Goal: Transaction & Acquisition: Purchase product/service

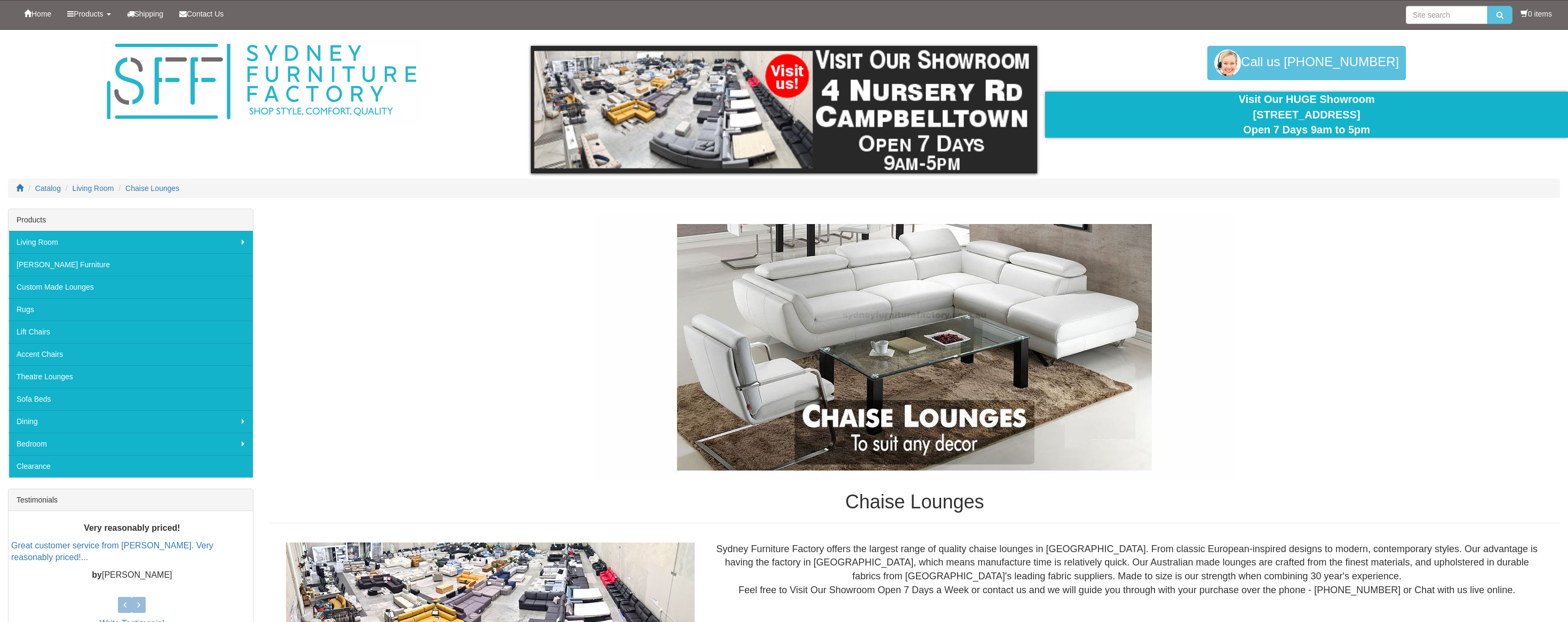
click at [1219, 387] on img at bounding box center [914, 346] width 640 height 267
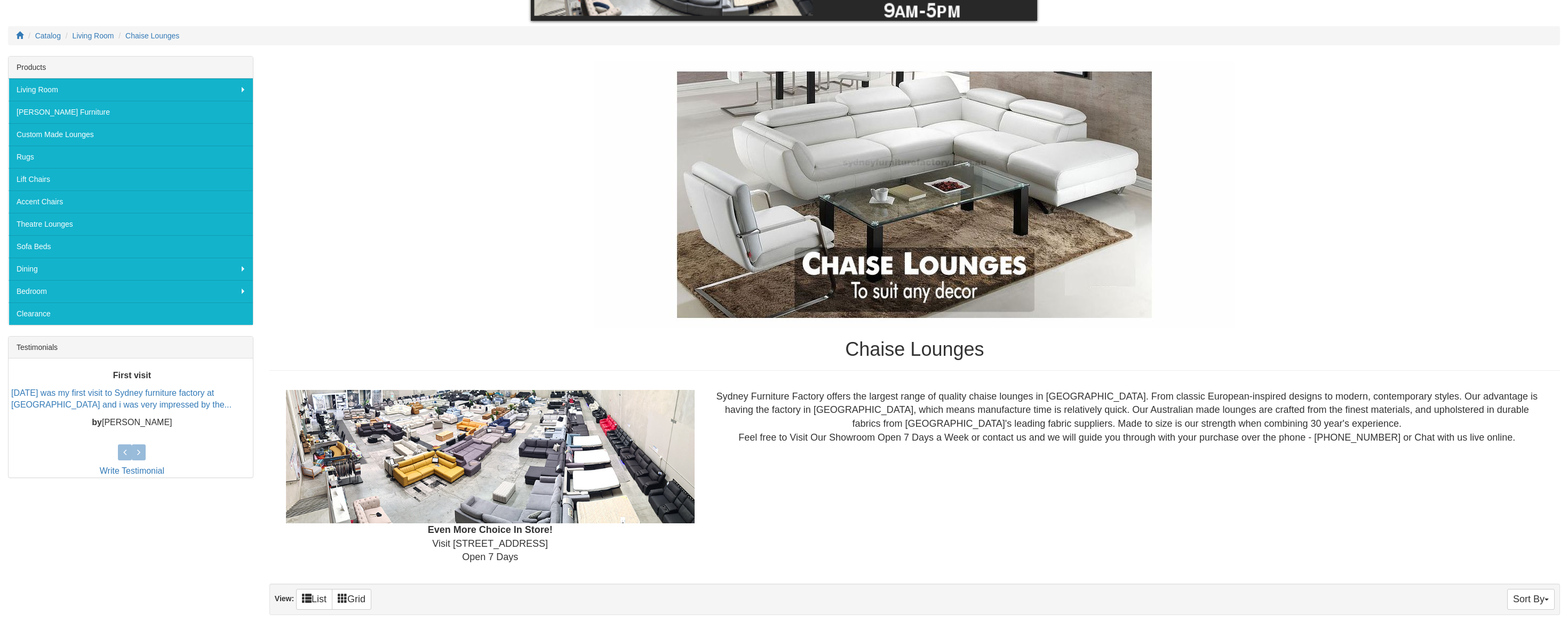
scroll to position [154, 0]
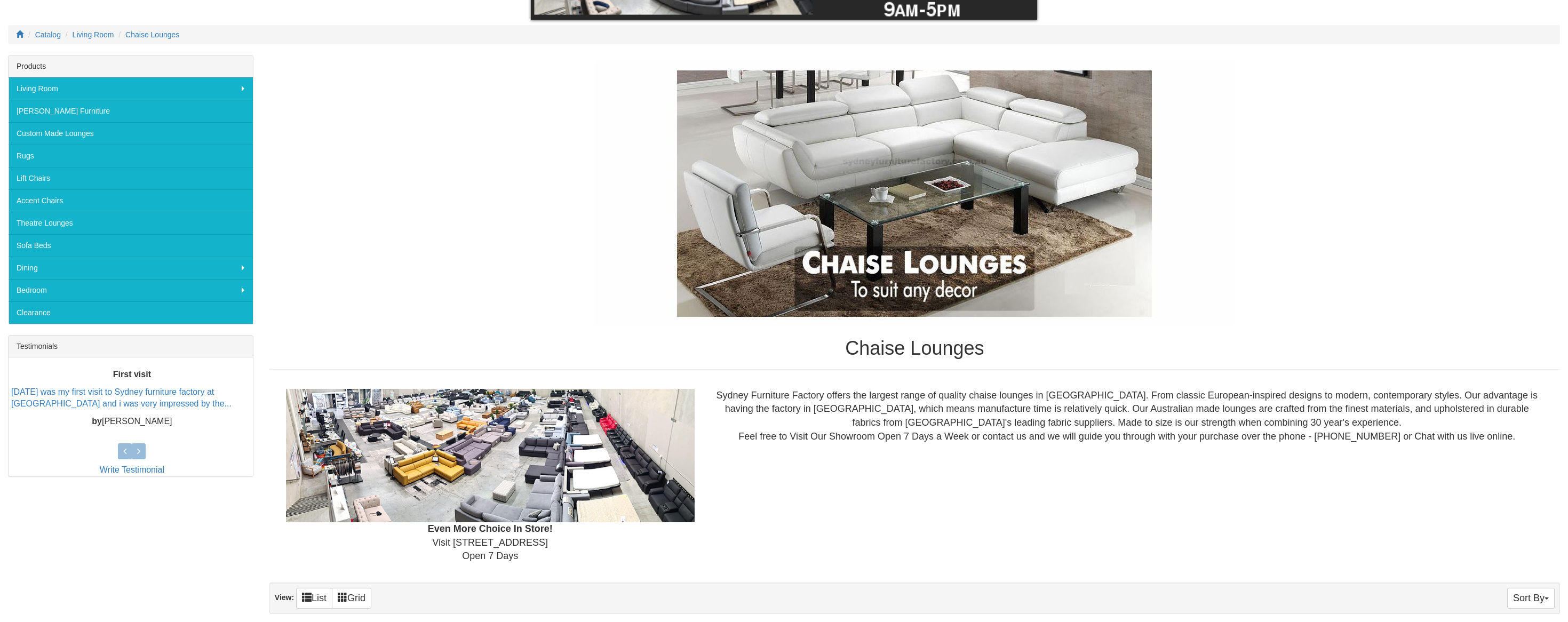
click at [917, 236] on img at bounding box center [914, 193] width 640 height 267
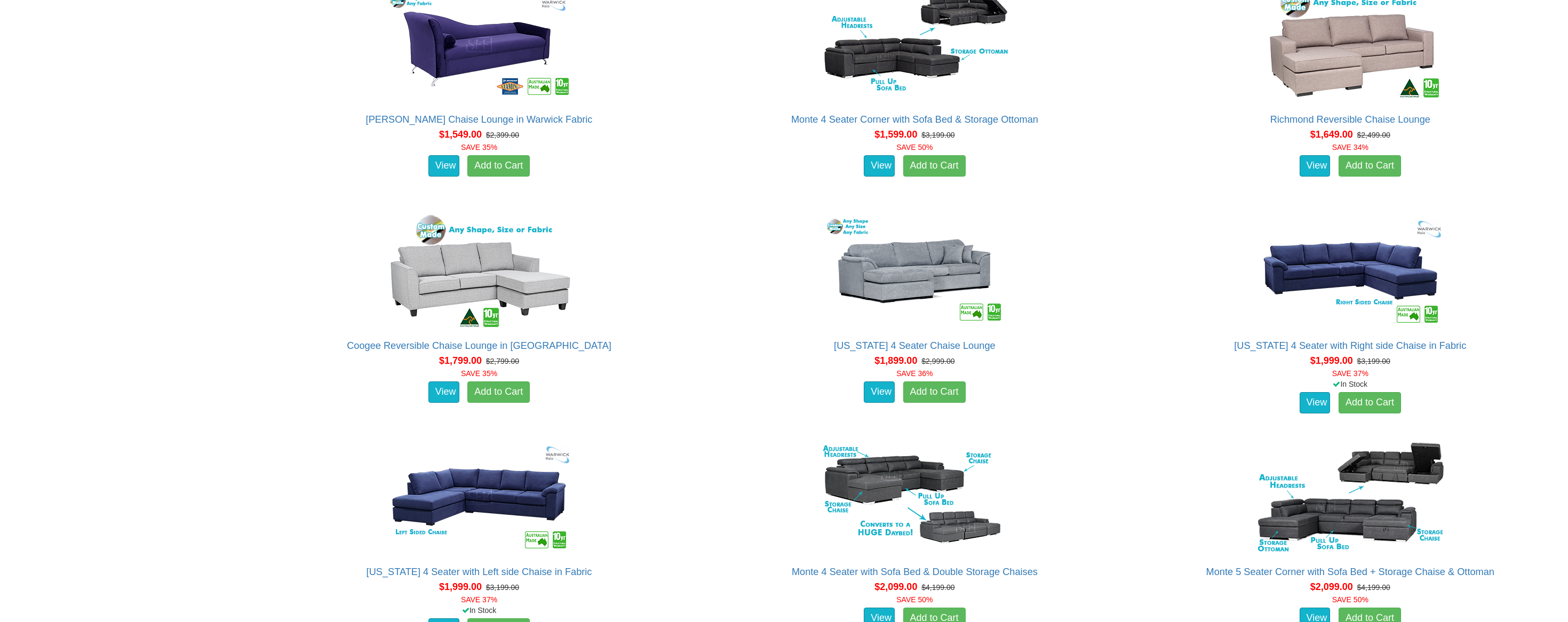
scroll to position [1049, 0]
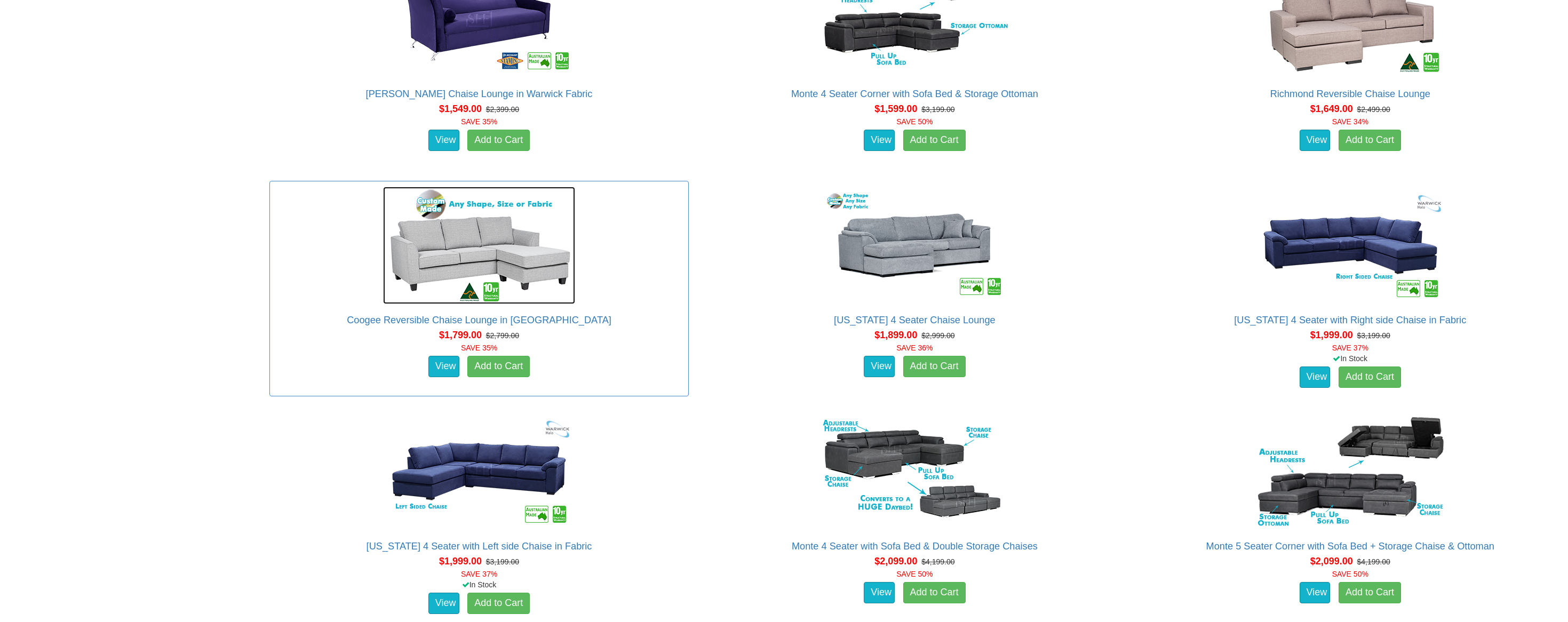
click at [463, 252] on img at bounding box center [479, 246] width 192 height 118
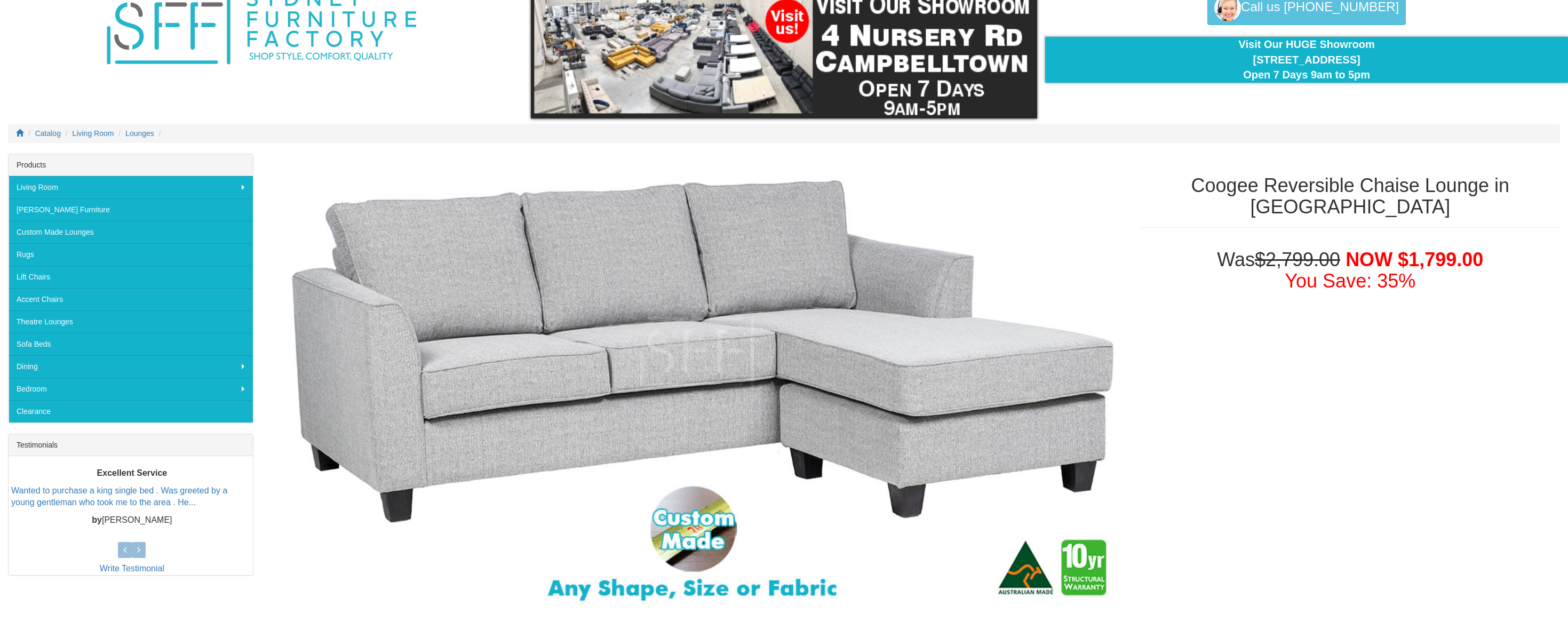
scroll to position [51, 0]
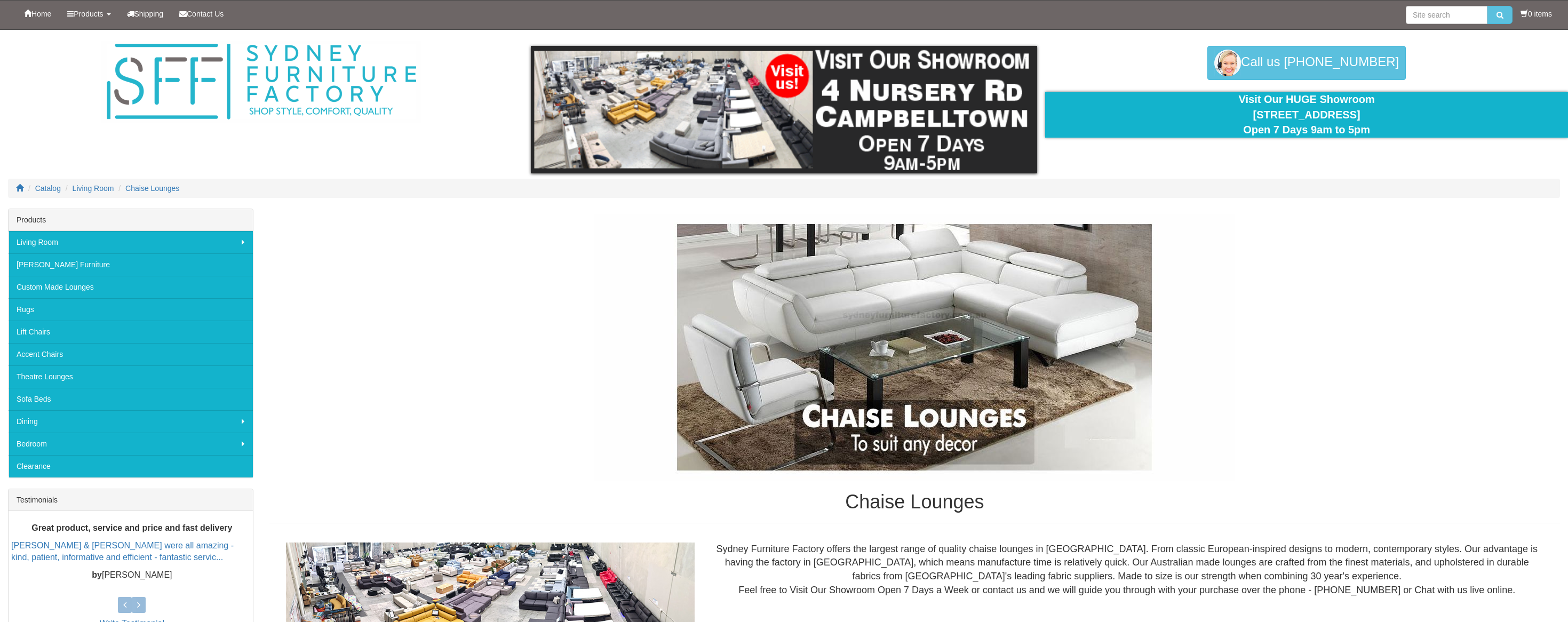
scroll to position [1049, 0]
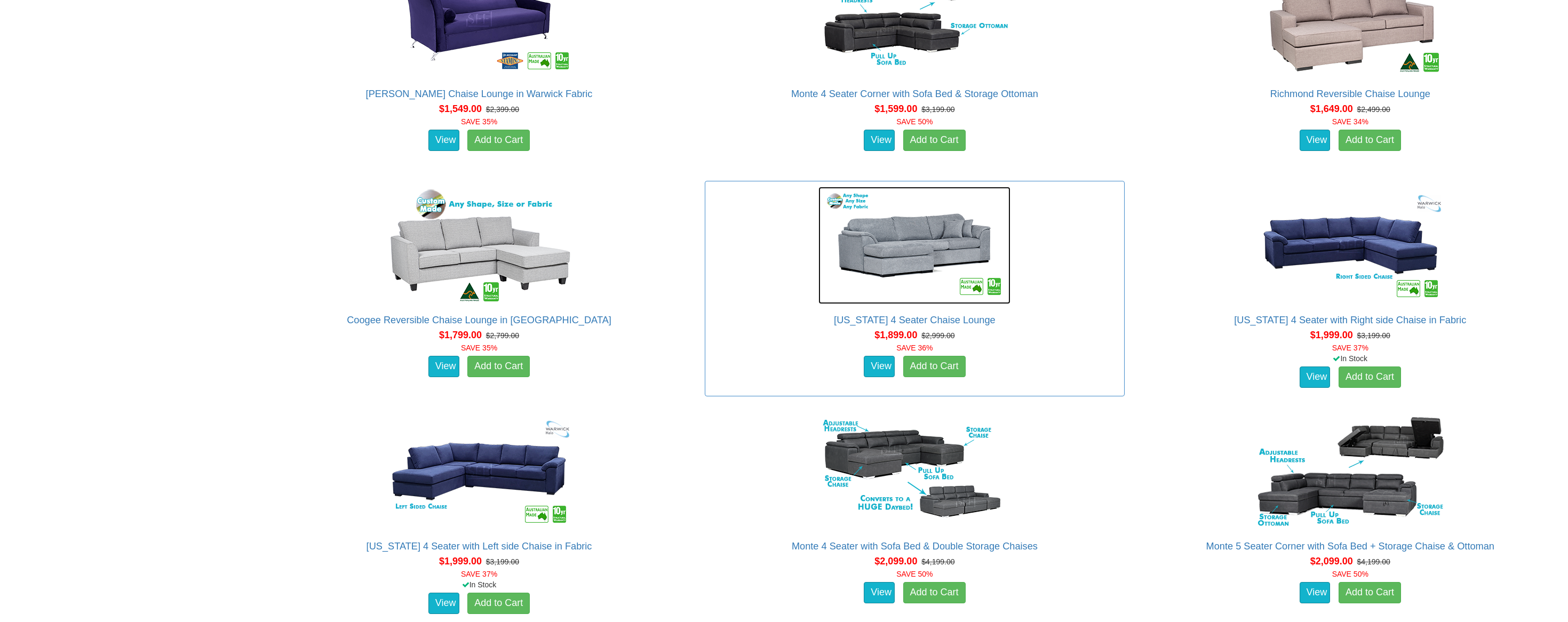
click at [741, 252] on link at bounding box center [915, 246] width 407 height 118
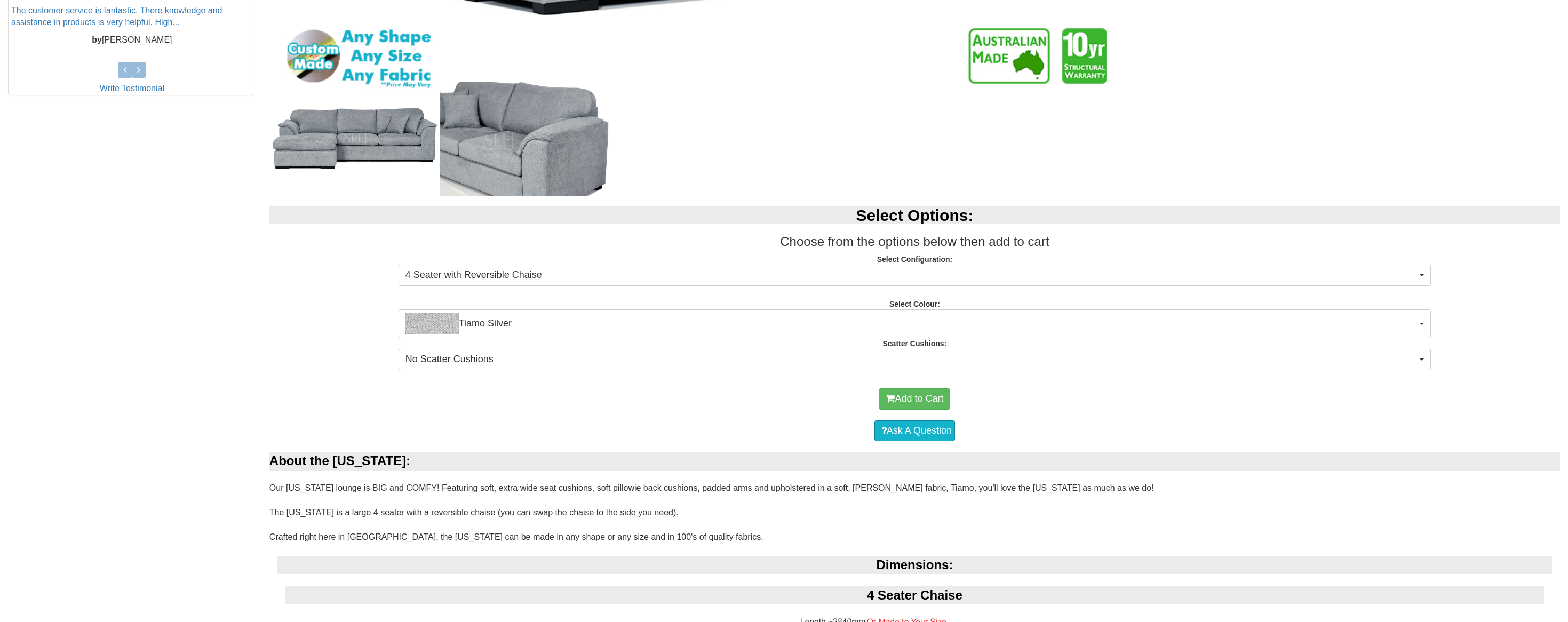
scroll to position [538, 0]
